Goal: Communication & Community: Share content

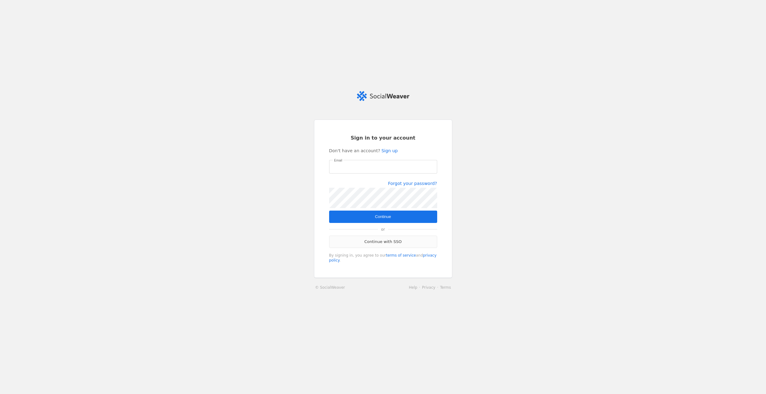
type input "[EMAIL_ADDRESS][PERSON_NAME][DOMAIN_NAME]"
click at [394, 244] on link "Continue with SSO" at bounding box center [383, 242] width 108 height 12
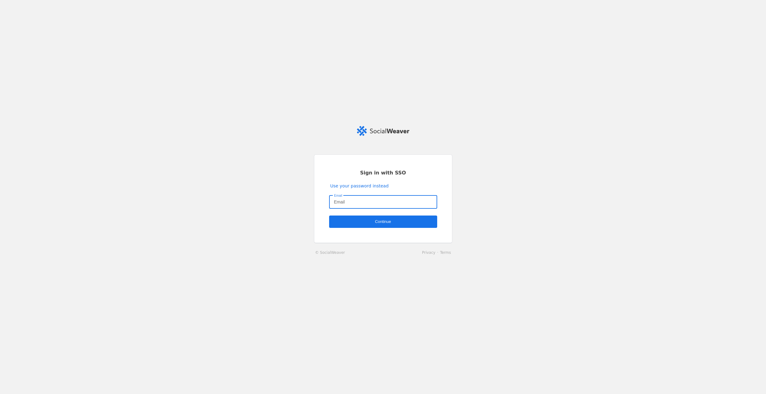
click at [366, 202] on input "Email" at bounding box center [383, 201] width 98 height 7
type input "[EMAIL_ADDRESS][PERSON_NAME][DOMAIN_NAME]"
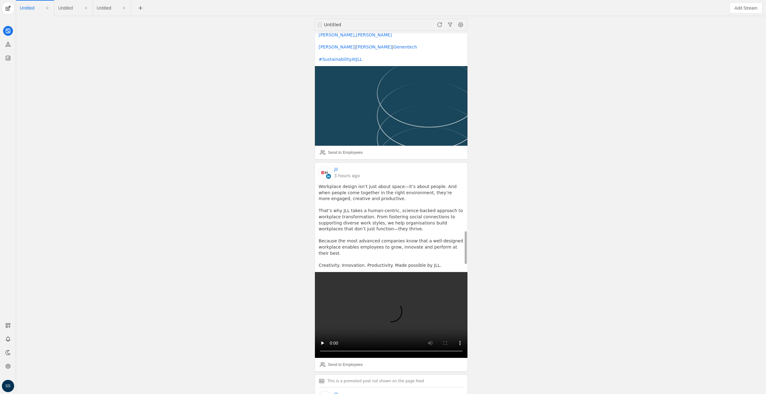
scroll to position [2302, 0]
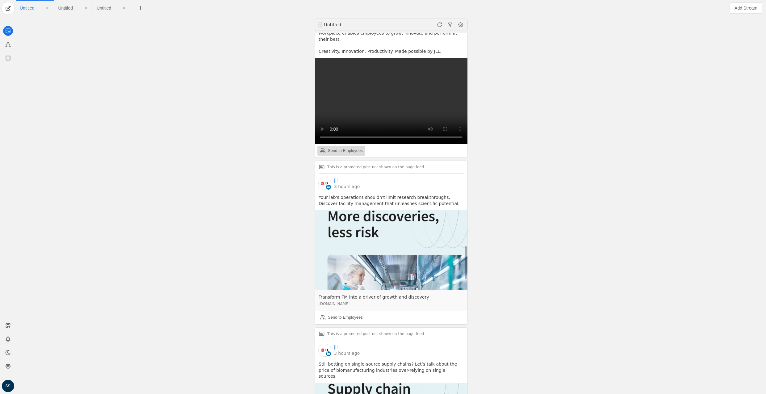
click at [336, 148] on div "Send to Employees" at bounding box center [345, 151] width 35 height 6
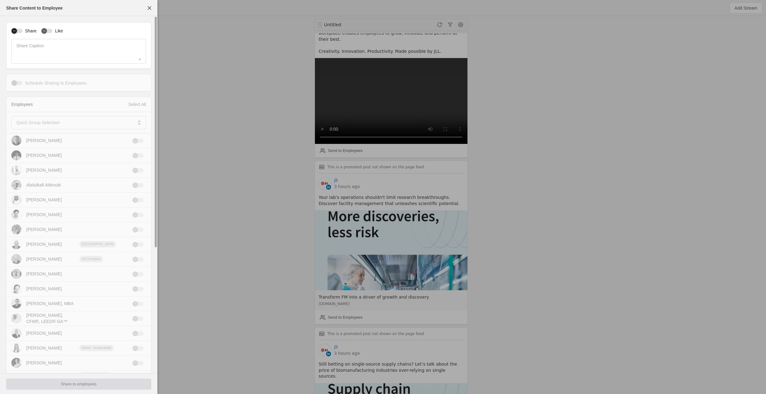
click at [21, 31] on div "button" at bounding box center [16, 31] width 11 height 4
click at [42, 121] on mat-label "Quick Group Selection" at bounding box center [37, 122] width 43 height 7
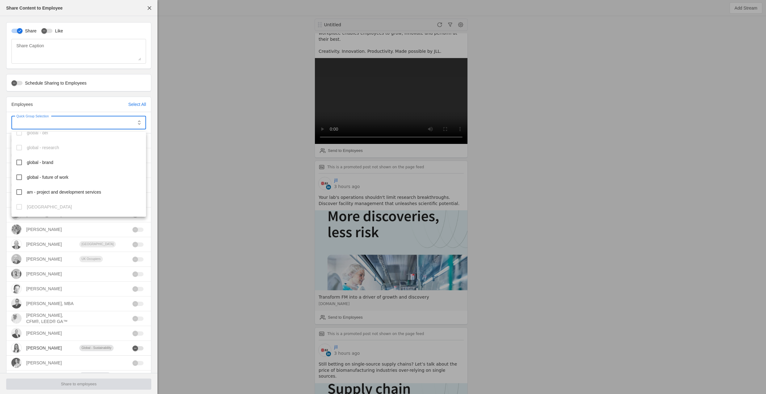
scroll to position [82, 0]
click at [49, 150] on span "global - portfolio services" at bounding box center [51, 148] width 48 height 6
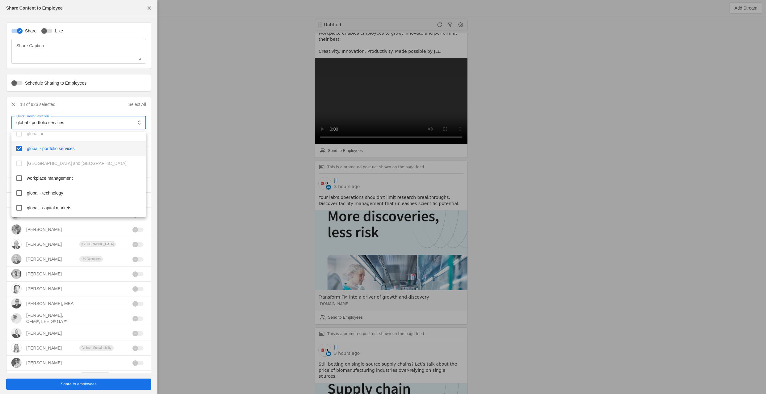
click at [108, 383] on div at bounding box center [383, 197] width 766 height 394
click at [98, 384] on span "undefined" at bounding box center [78, 383] width 145 height 11
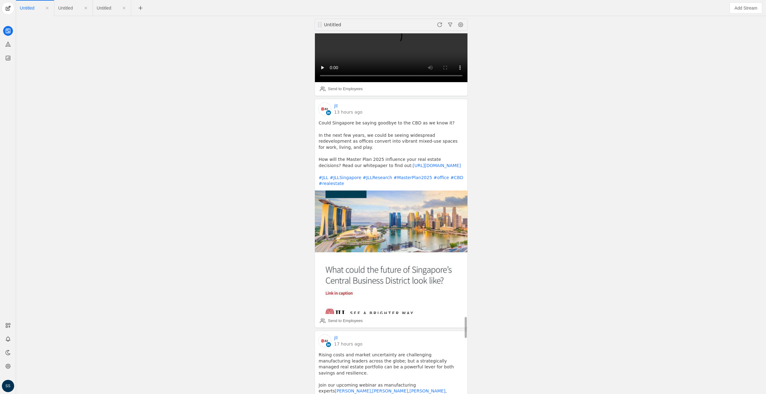
scroll to position [4941, 0]
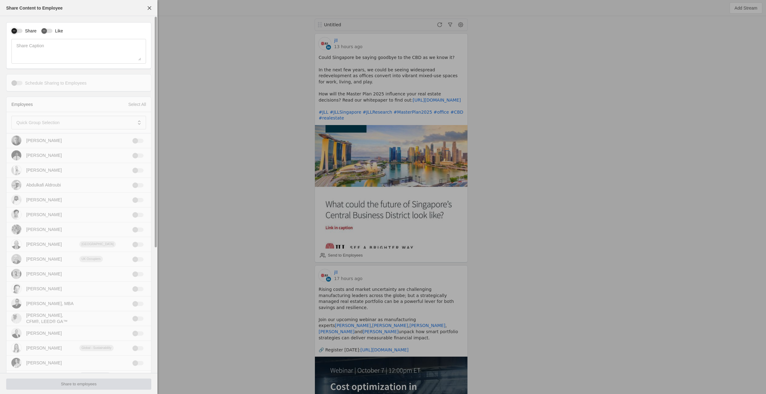
click at [18, 30] on div "button" at bounding box center [14, 31] width 9 height 9
click at [44, 122] on mat-label "Quick Group Selection" at bounding box center [37, 122] width 43 height 7
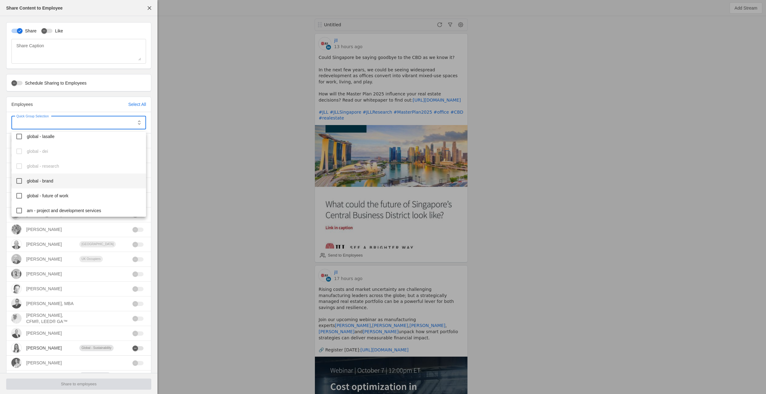
scroll to position [189, 0]
click at [51, 179] on mat-option "global - brand" at bounding box center [78, 175] width 135 height 15
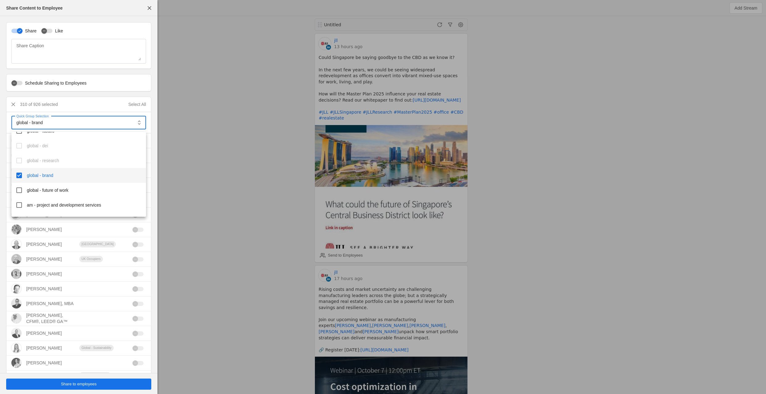
click at [94, 387] on div at bounding box center [383, 197] width 766 height 394
click at [87, 387] on span "undefined" at bounding box center [78, 383] width 145 height 11
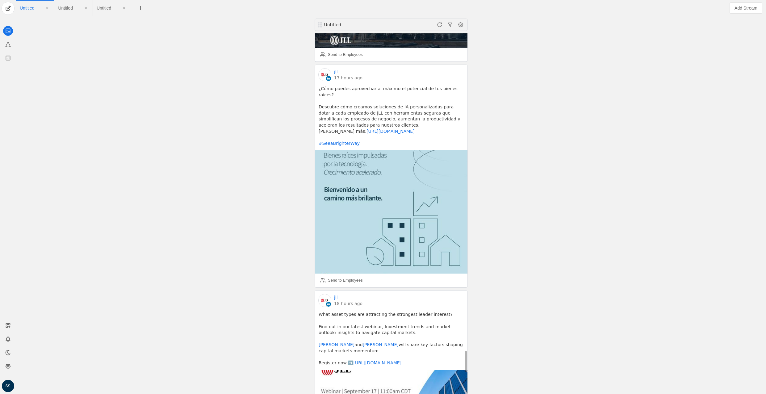
scroll to position [5382, 0]
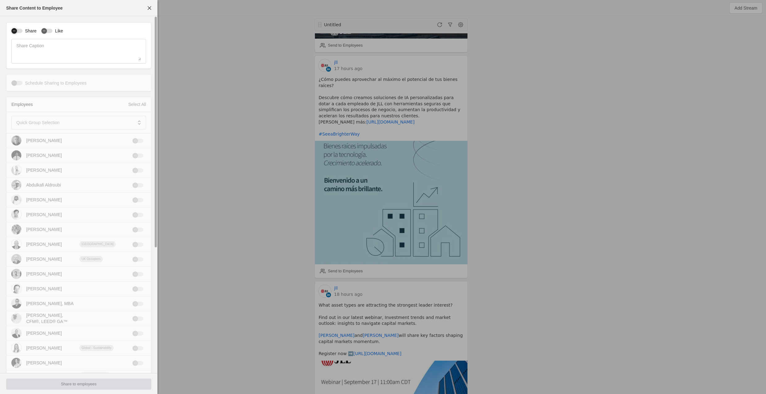
click at [22, 30] on div "button" at bounding box center [16, 31] width 11 height 4
click at [30, 118] on div at bounding box center [74, 123] width 116 height 14
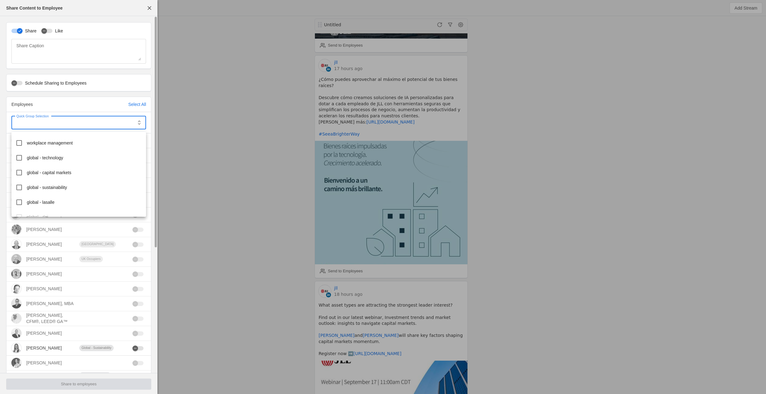
scroll to position [131, 0]
click at [47, 160] on span "global - capital markets" at bounding box center [49, 159] width 44 height 6
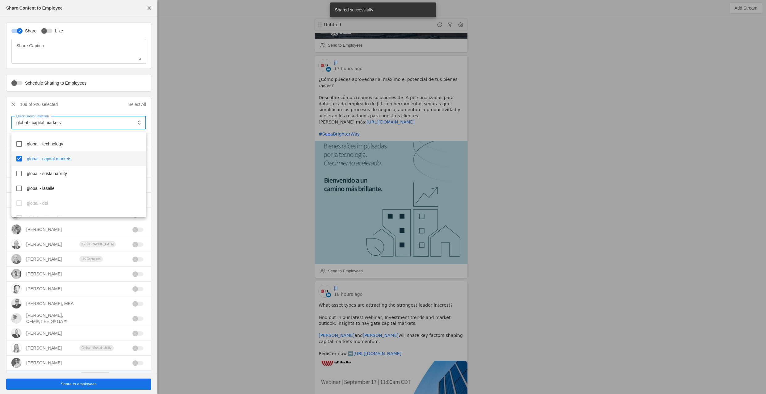
click at [99, 378] on div at bounding box center [383, 197] width 766 height 394
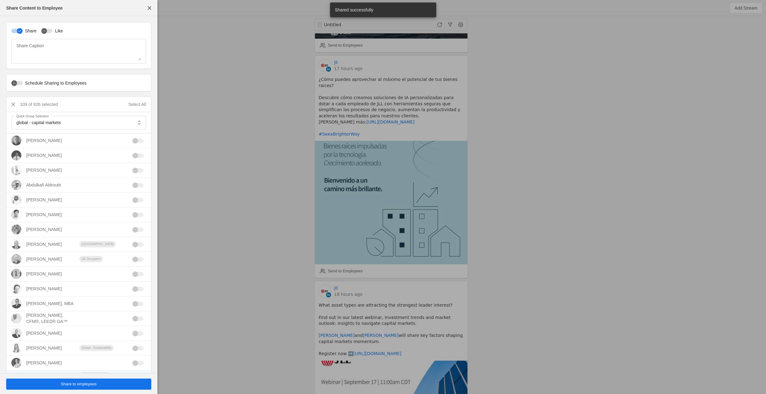
click at [97, 382] on span "Share to employees" at bounding box center [79, 384] width 36 height 6
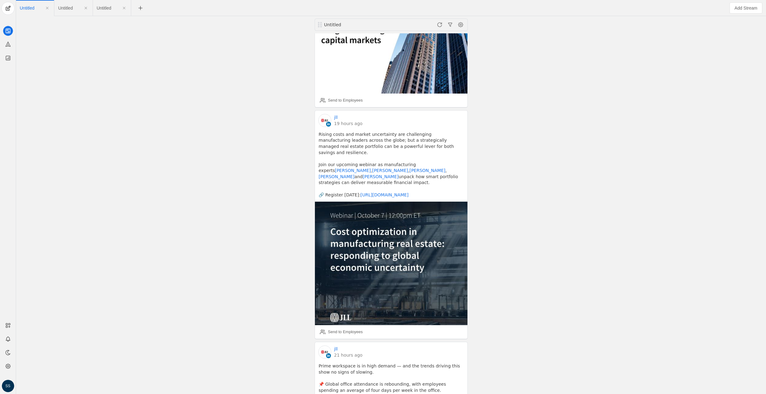
scroll to position [5809, 0]
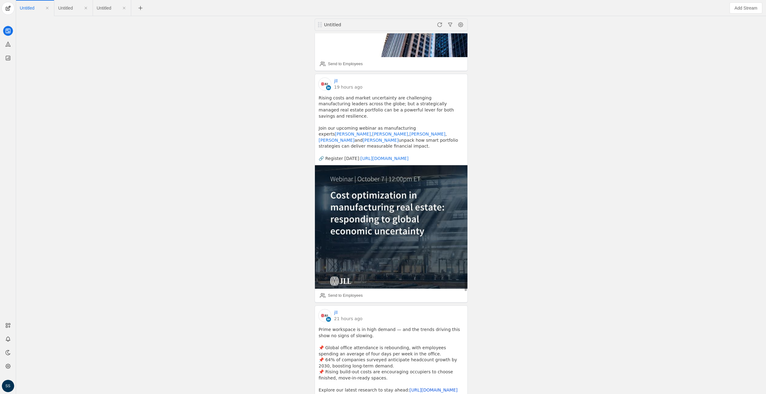
click at [411, 387] on link "https://co.jll/4n1cyWc" at bounding box center [433, 389] width 48 height 5
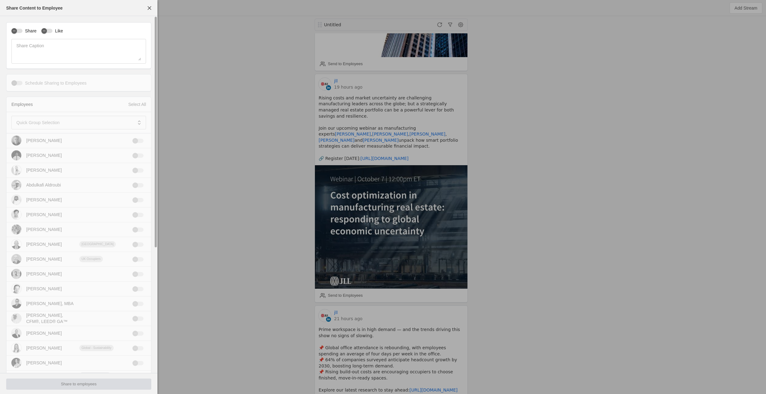
click at [19, 27] on mat-slide-toggle "Share" at bounding box center [23, 30] width 25 height 6
click at [19, 30] on div "button" at bounding box center [16, 31] width 11 height 4
click at [37, 125] on mat-label "Quick Group Selection" at bounding box center [37, 122] width 43 height 7
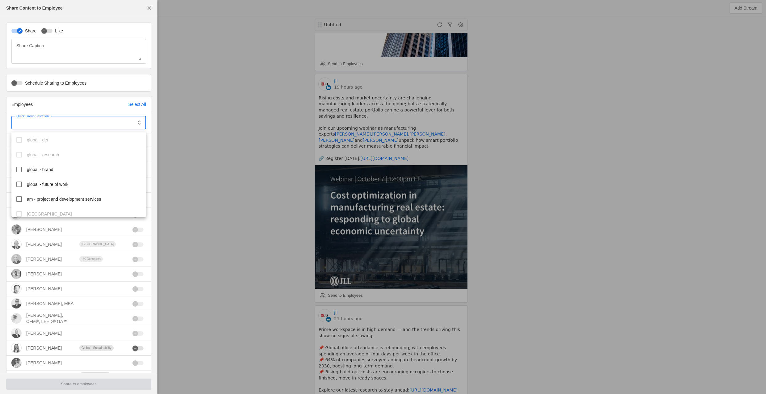
scroll to position [198, 0]
click at [49, 182] on span "global - future of work" at bounding box center [48, 181] width 42 height 6
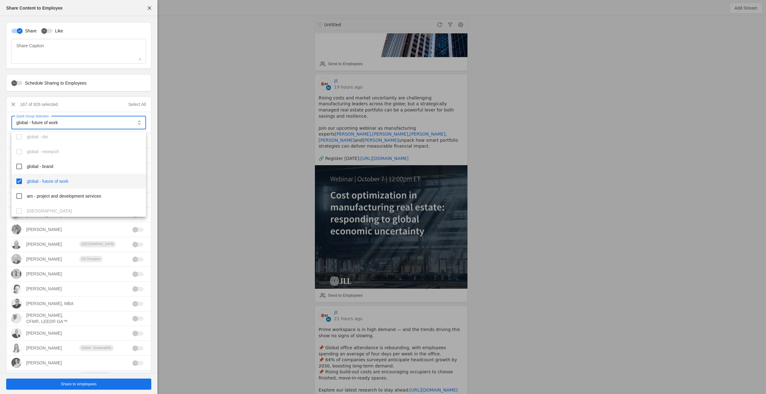
click at [96, 384] on div at bounding box center [383, 197] width 766 height 394
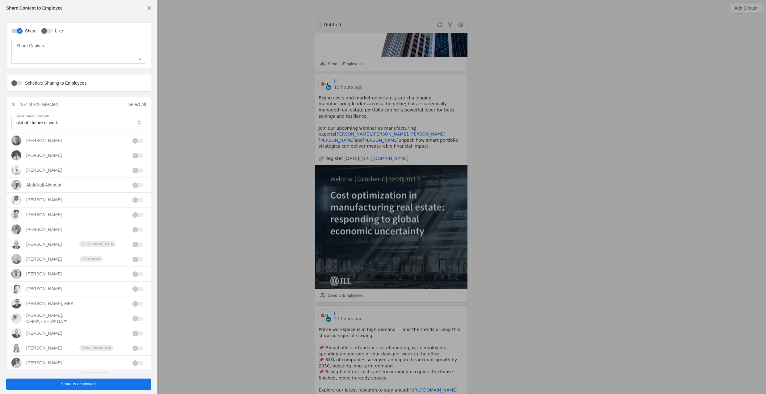
click at [85, 385] on span "Share to employees" at bounding box center [79, 384] width 36 height 6
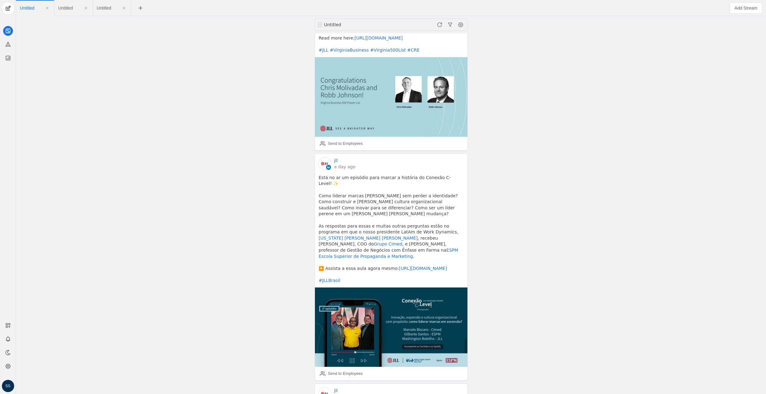
scroll to position [7304, 0]
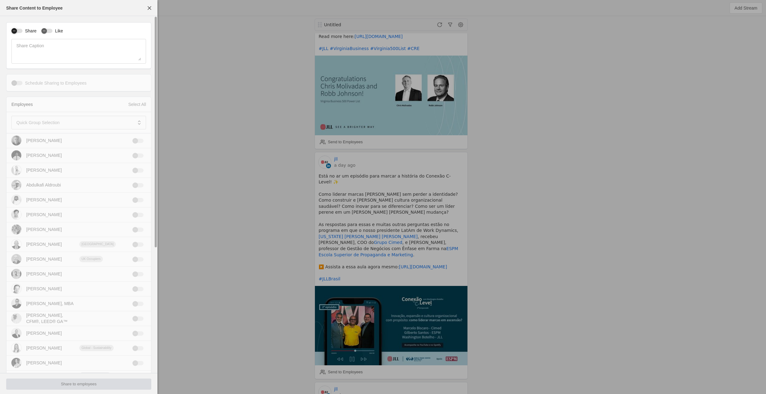
click at [20, 31] on div "button" at bounding box center [16, 31] width 11 height 4
click at [52, 124] on mat-label "Quick Group Selection" at bounding box center [37, 122] width 43 height 7
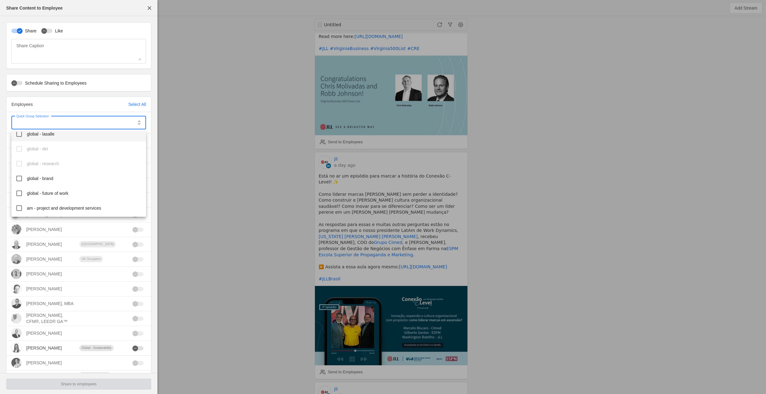
scroll to position [194, 0]
click at [56, 184] on span "global - future of work" at bounding box center [48, 185] width 42 height 6
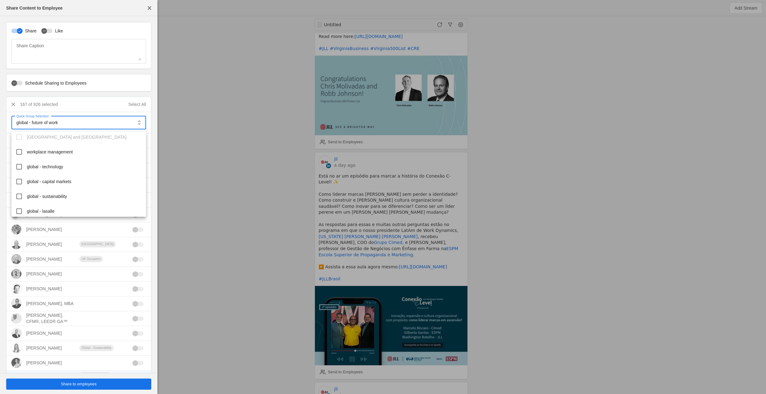
scroll to position [94, 0]
click at [53, 181] on span "global - technology" at bounding box center [45, 180] width 36 height 6
click at [52, 166] on span "global - portfolio services" at bounding box center [51, 169] width 48 height 6
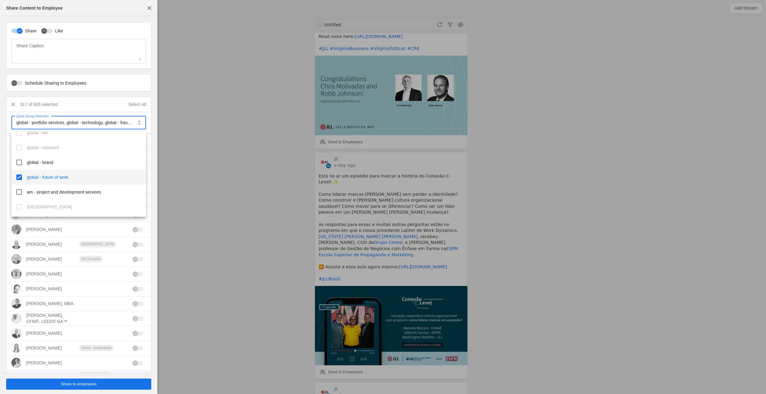
click at [50, 177] on span "global - future of work" at bounding box center [48, 177] width 42 height 6
click at [70, 387] on div at bounding box center [383, 197] width 766 height 394
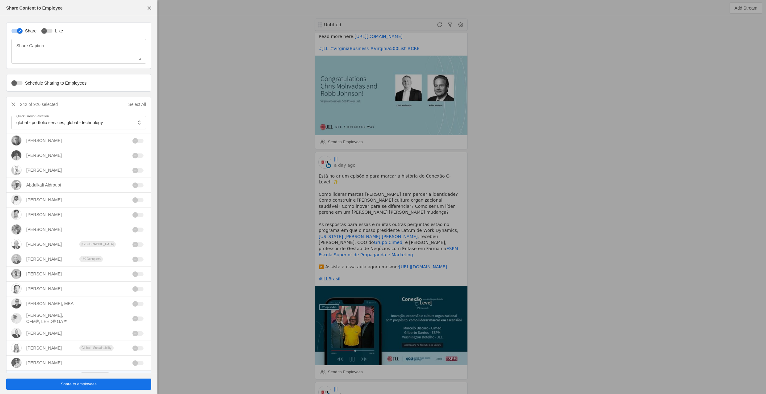
click at [72, 385] on span "Share to employees" at bounding box center [79, 384] width 36 height 6
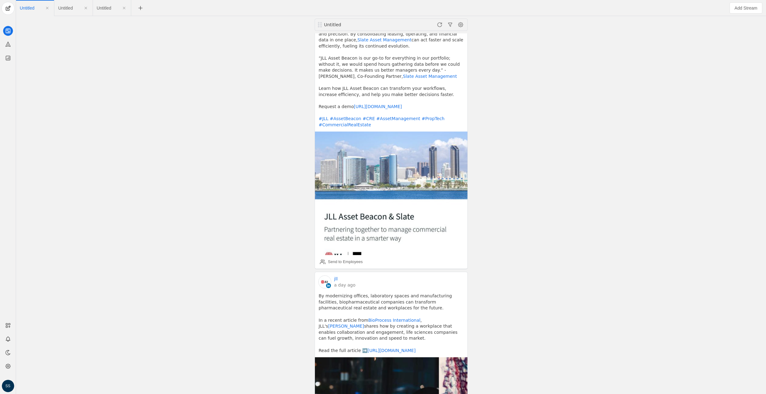
scroll to position [7899, 0]
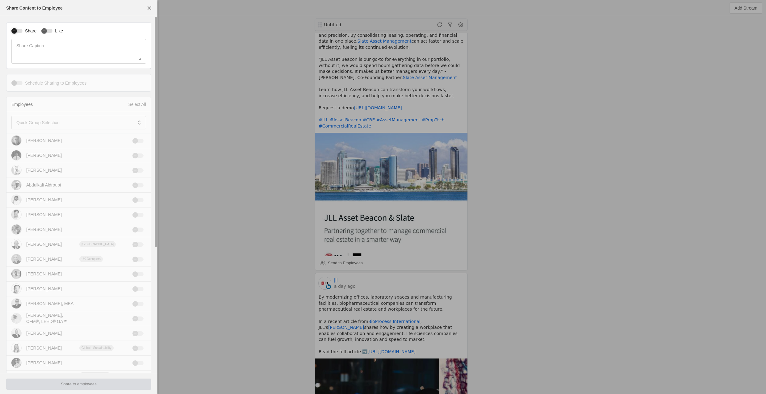
click at [19, 30] on div "button" at bounding box center [16, 31] width 11 height 4
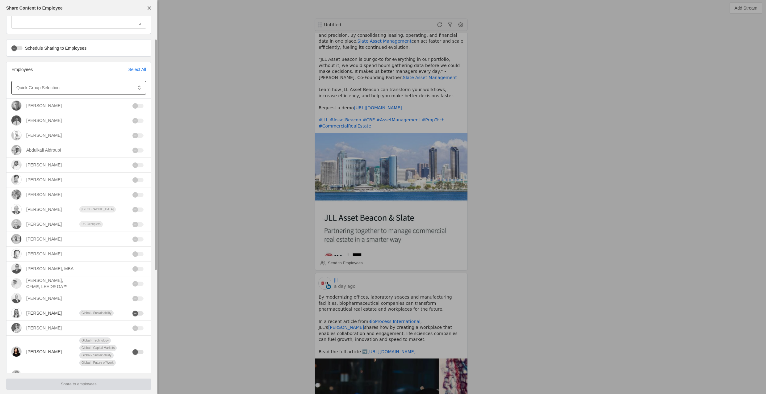
click at [56, 81] on div at bounding box center [74, 88] width 116 height 14
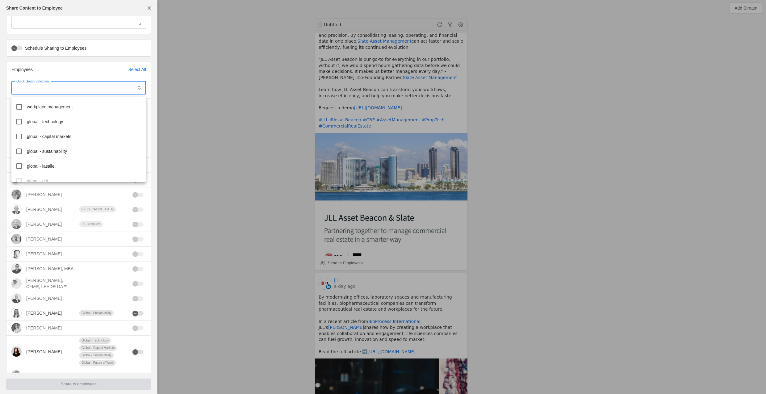
scroll to position [119, 0]
click at [57, 124] on mat-option "global - technology" at bounding box center [78, 121] width 135 height 15
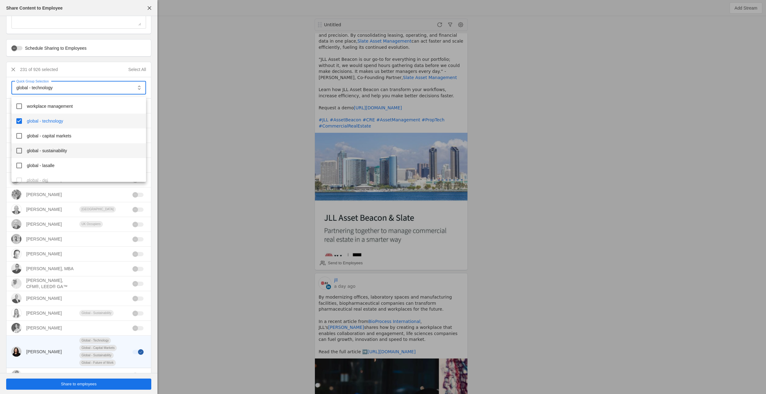
scroll to position [173, 0]
click at [88, 383] on div at bounding box center [383, 197] width 766 height 394
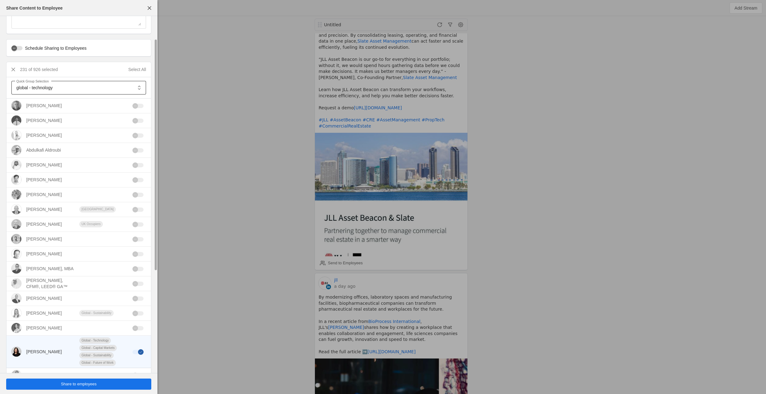
click at [33, 90] on span "global - technology" at bounding box center [34, 87] width 36 height 5
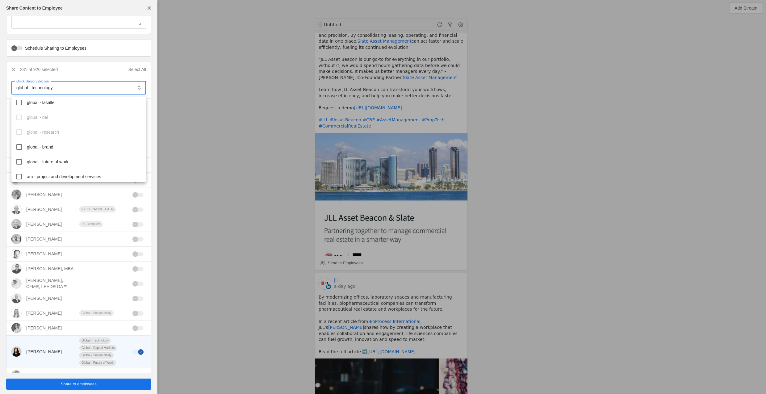
scroll to position [202, 0]
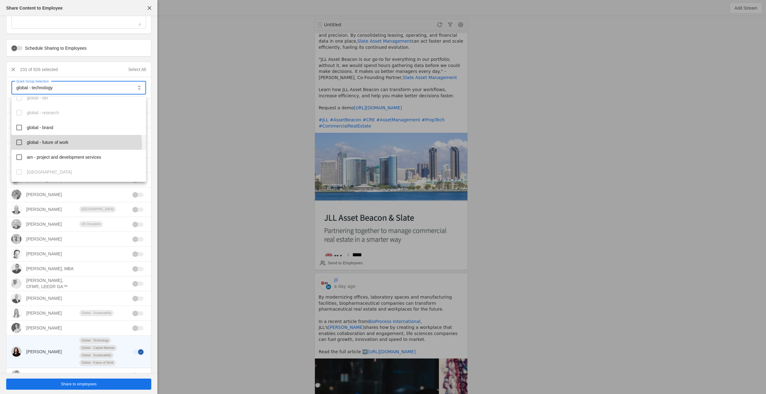
click at [53, 146] on mat-option "global - future of work" at bounding box center [78, 142] width 135 height 15
click at [89, 388] on div at bounding box center [383, 197] width 766 height 394
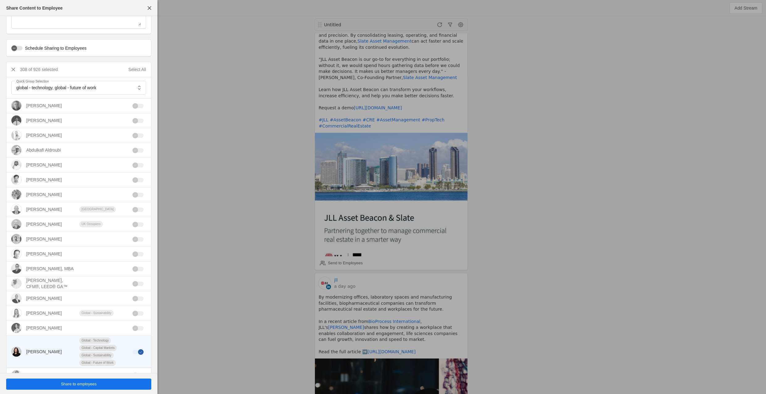
click at [90, 387] on span "undefined" at bounding box center [78, 383] width 145 height 11
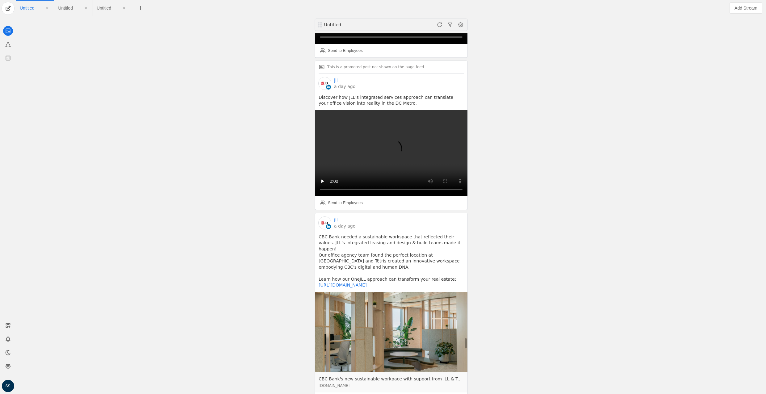
scroll to position [10530, 0]
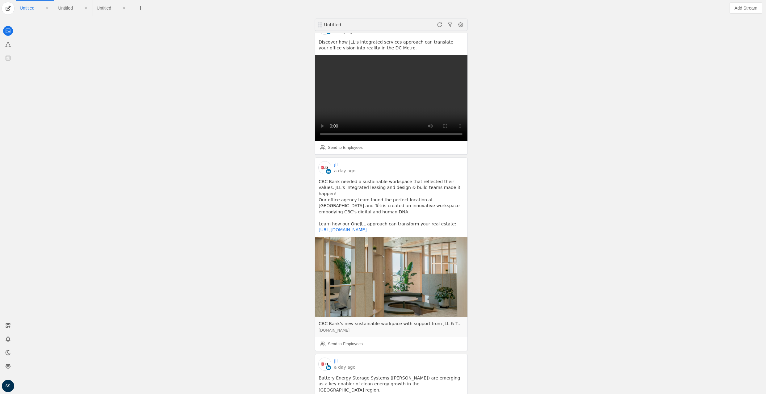
click at [103, 51] on div "Untitled jll 31 minutes ago Africa’s greatest asset is its youth and they are s…" at bounding box center [391, 205] width 747 height 378
click at [72, 8] on span "Untitled" at bounding box center [65, 8] width 15 height 4
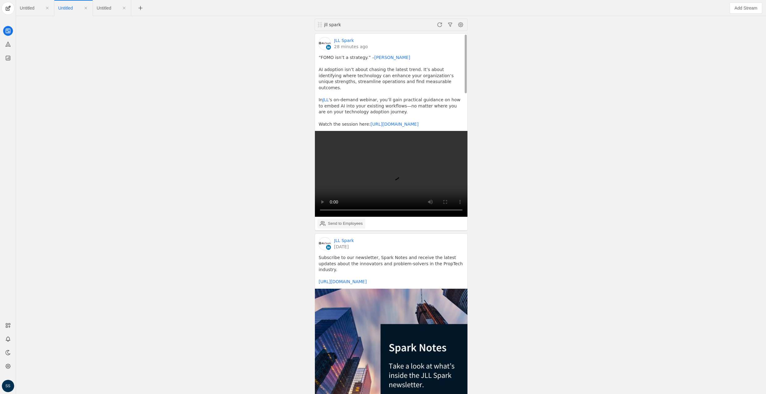
click at [351, 220] on div "Send to Employees" at bounding box center [345, 223] width 35 height 6
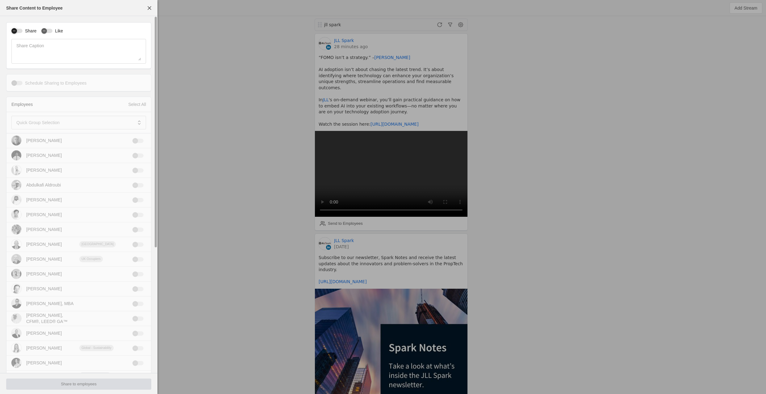
click at [21, 29] on div "button" at bounding box center [16, 31] width 11 height 4
click at [63, 122] on span at bounding box center [74, 122] width 116 height 6
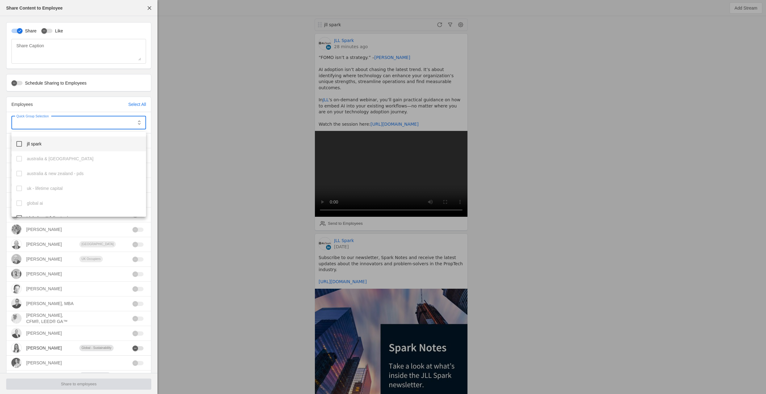
scroll to position [6, 0]
click at [50, 153] on mat-option "jll spark" at bounding box center [78, 150] width 135 height 15
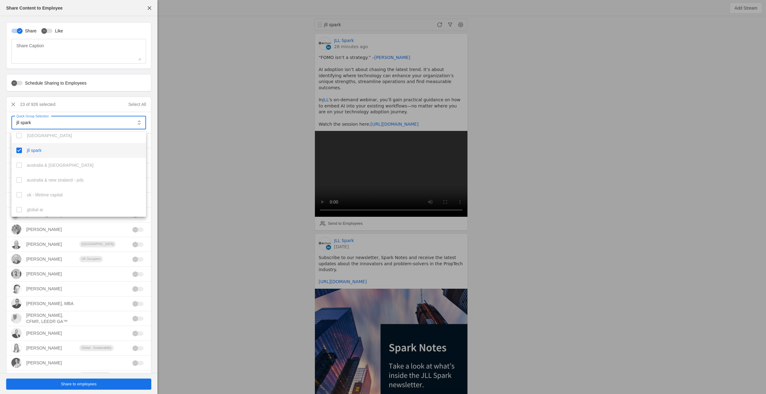
click at [94, 383] on div at bounding box center [383, 197] width 766 height 394
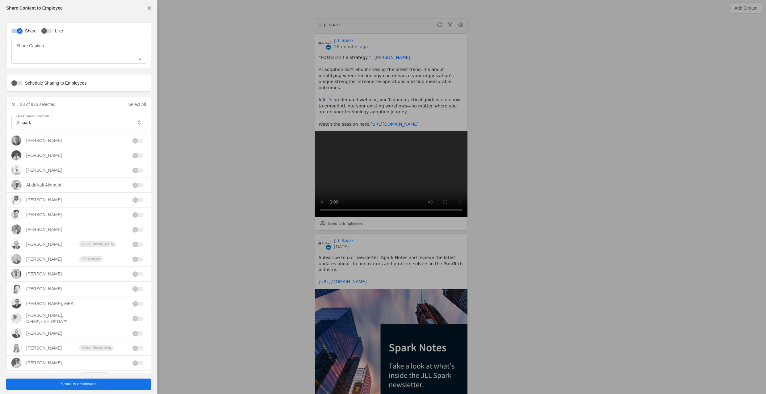
click at [87, 383] on span "Share to employees" at bounding box center [79, 384] width 36 height 6
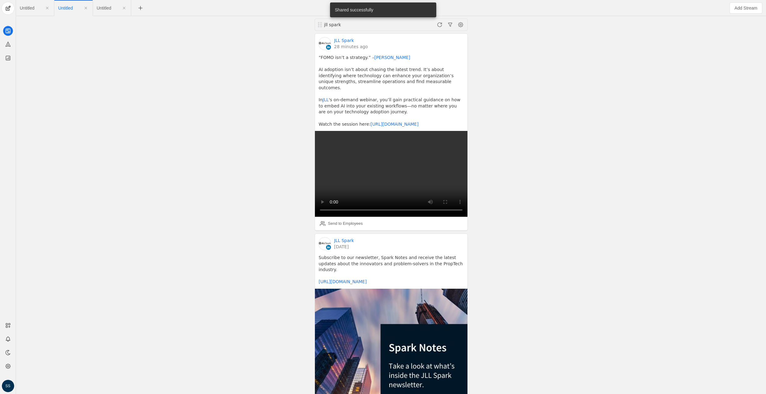
click at [110, 6] on span "Untitled" at bounding box center [104, 8] width 15 height 4
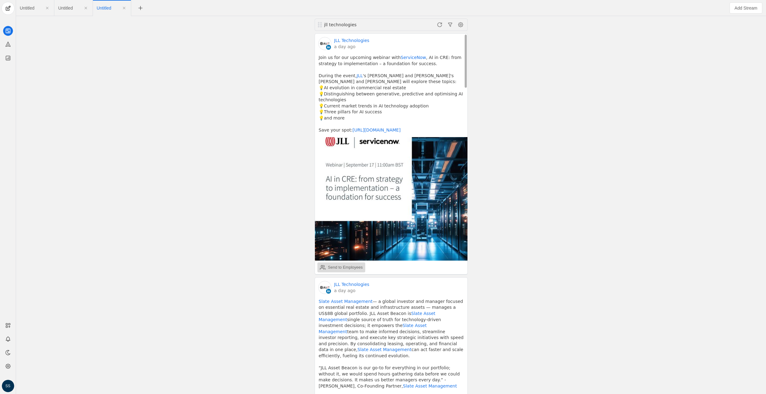
click at [345, 269] on div "Send to Employees" at bounding box center [345, 267] width 35 height 6
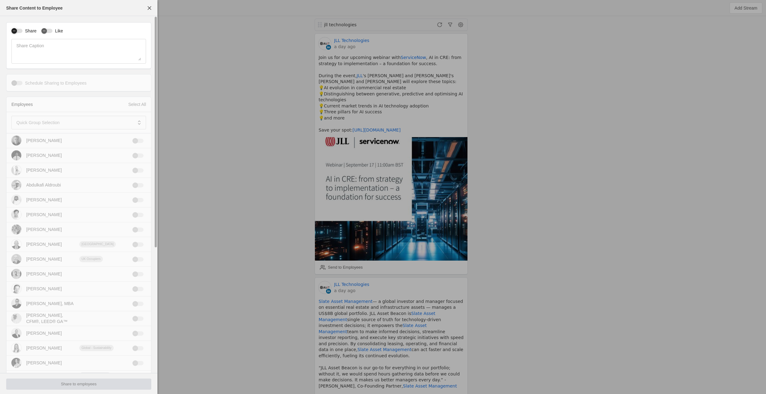
click at [16, 31] on div "button" at bounding box center [14, 31] width 6 height 6
click at [43, 122] on mat-label "Quick Group Selection" at bounding box center [37, 122] width 43 height 7
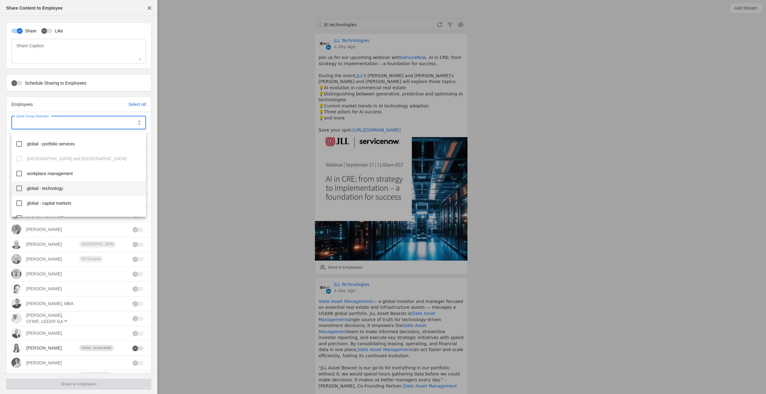
scroll to position [91, 0]
click at [54, 168] on span "workplace management" at bounding box center [50, 169] width 46 height 6
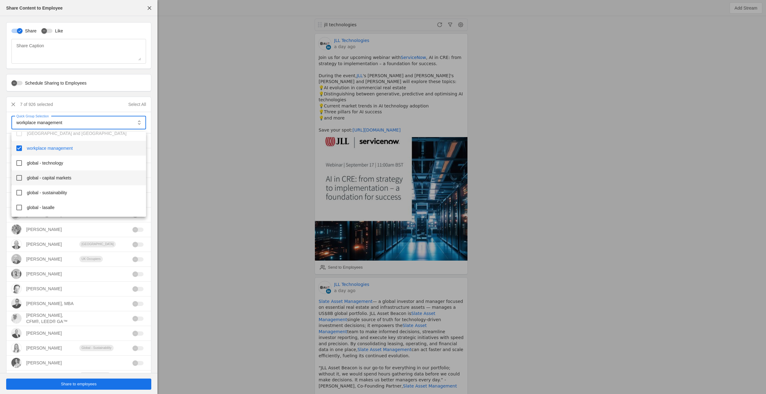
scroll to position [123, 0]
click at [64, 384] on div at bounding box center [383, 197] width 766 height 394
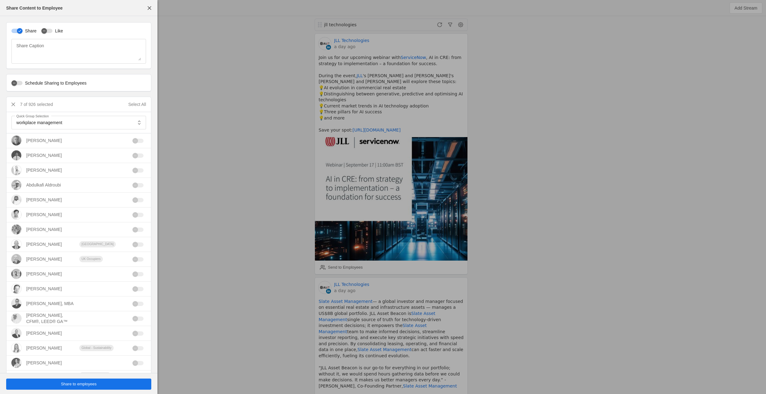
click at [66, 384] on span "Share to employees" at bounding box center [79, 384] width 36 height 6
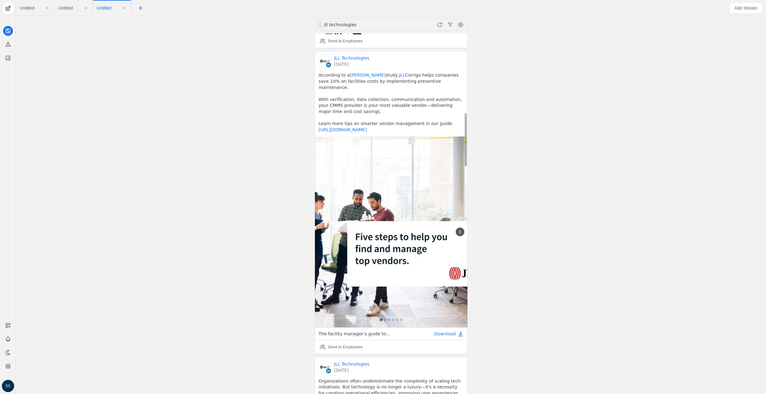
scroll to position [530, 0]
click at [344, 344] on div "Send to Employees" at bounding box center [345, 347] width 35 height 6
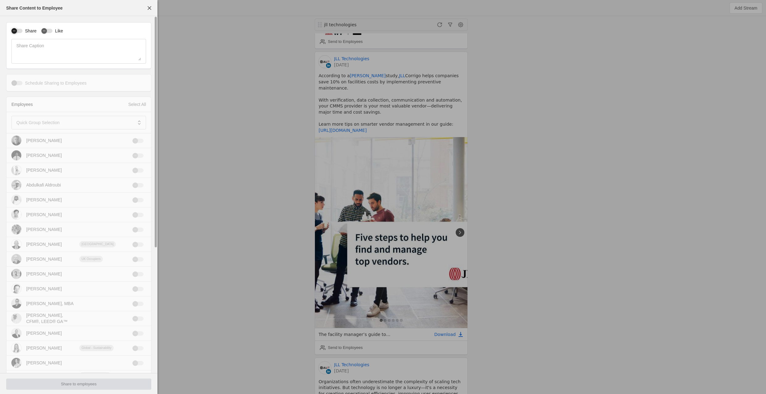
click at [15, 32] on icon "button" at bounding box center [14, 31] width 4 height 4
click at [49, 125] on mat-label "Quick Group Selection" at bounding box center [37, 122] width 43 height 7
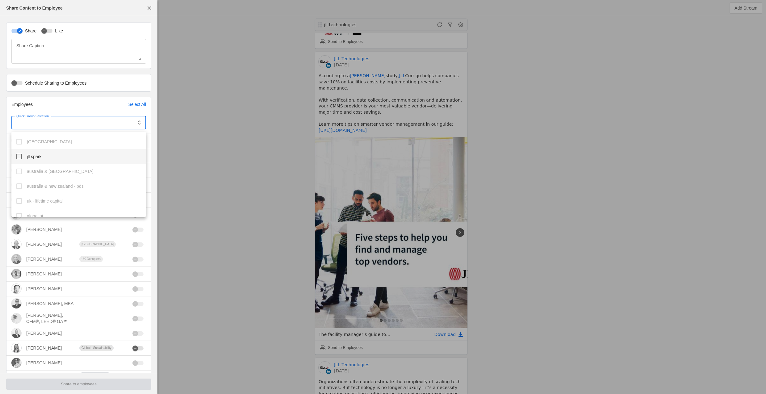
scroll to position [76, 0]
click at [59, 184] on span "workplace management" at bounding box center [50, 184] width 46 height 6
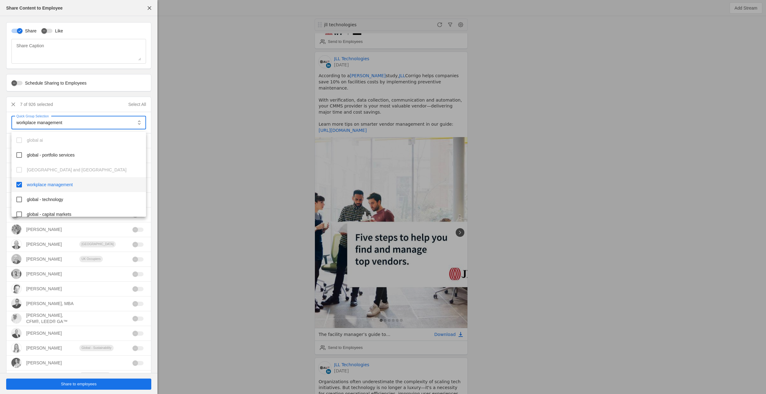
click at [80, 386] on div at bounding box center [383, 197] width 766 height 394
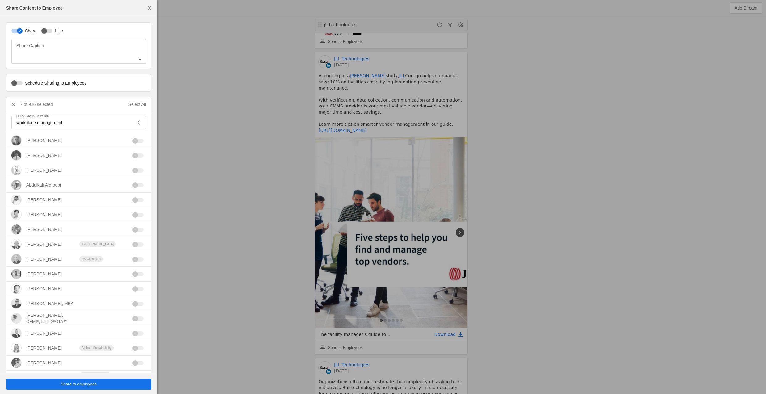
click at [83, 386] on span "Share to employees" at bounding box center [79, 384] width 36 height 6
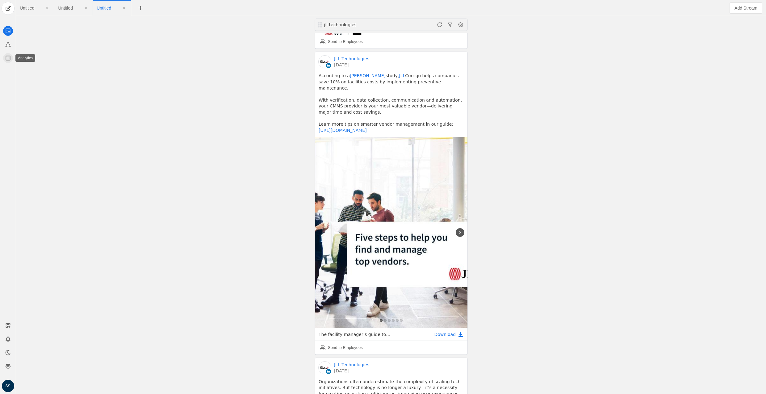
click at [7, 59] on icon at bounding box center [8, 58] width 4 height 4
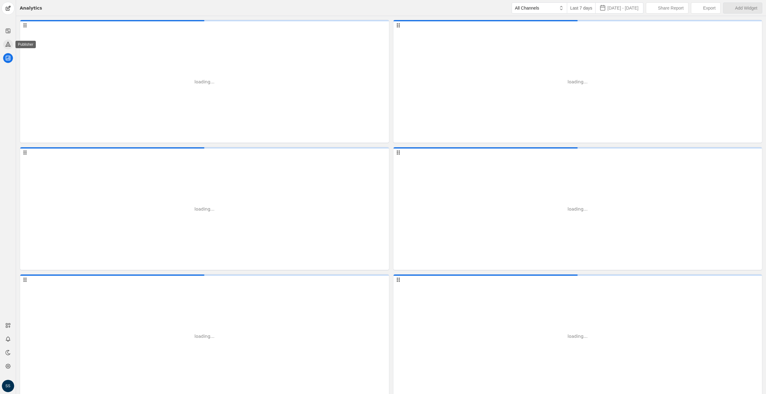
click at [10, 44] on icon at bounding box center [8, 44] width 6 height 6
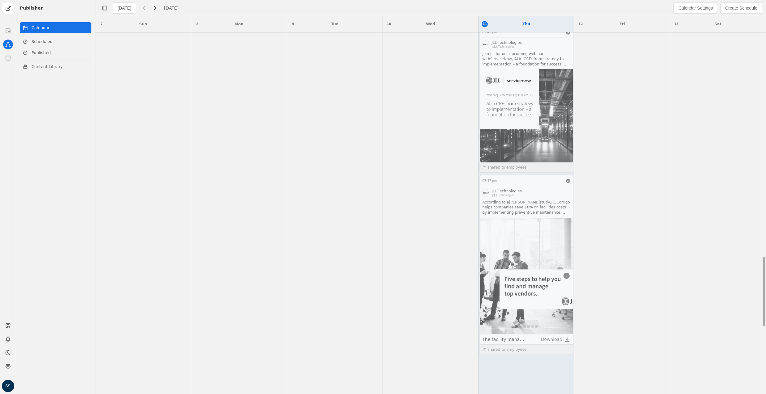
scroll to position [1255, 0]
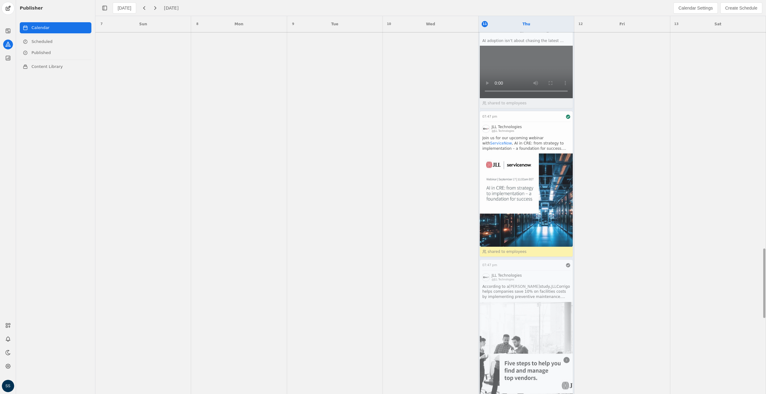
click at [498, 254] on app-activity "07:47 pm JLL Technologies @JLL Technologies Join us for our upcoming webinar wi…" at bounding box center [526, 184] width 94 height 146
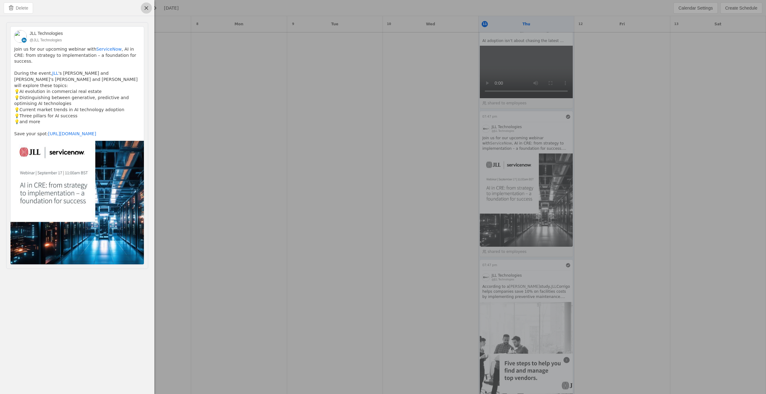
click at [148, 8] on span "undefined" at bounding box center [146, 7] width 11 height 11
